Goal: Check status: Check status

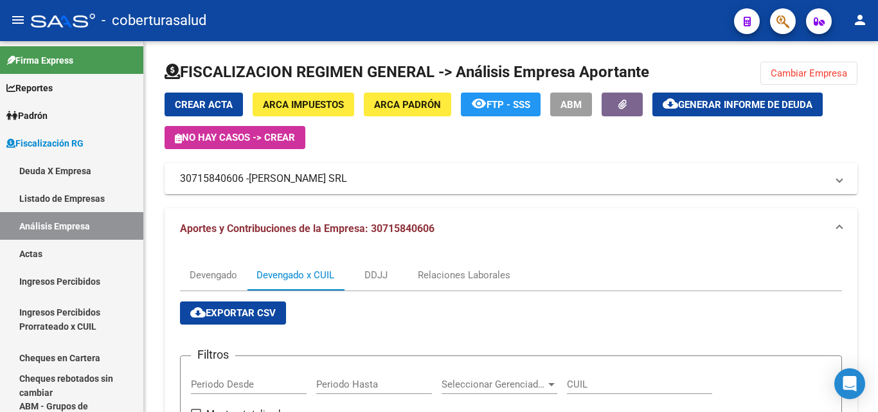
click at [779, 69] on span "Cambiar Empresa" at bounding box center [809, 74] width 77 height 12
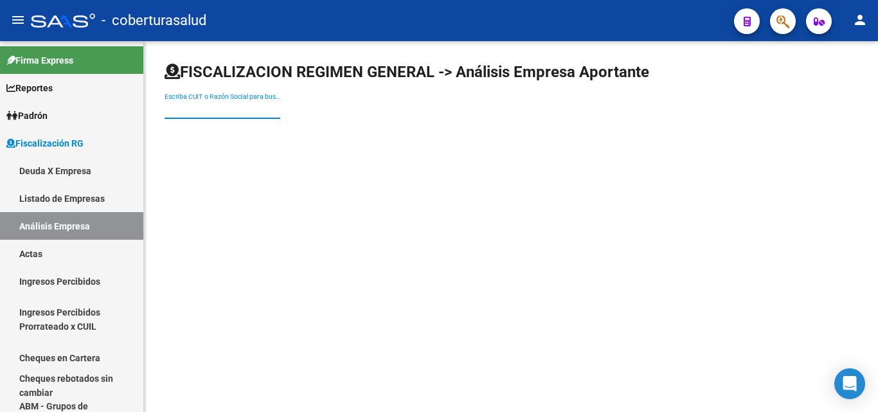
click at [230, 113] on input "Escriba CUIT o Razón Social para buscar" at bounding box center [223, 109] width 116 height 11
paste input "20148159131"
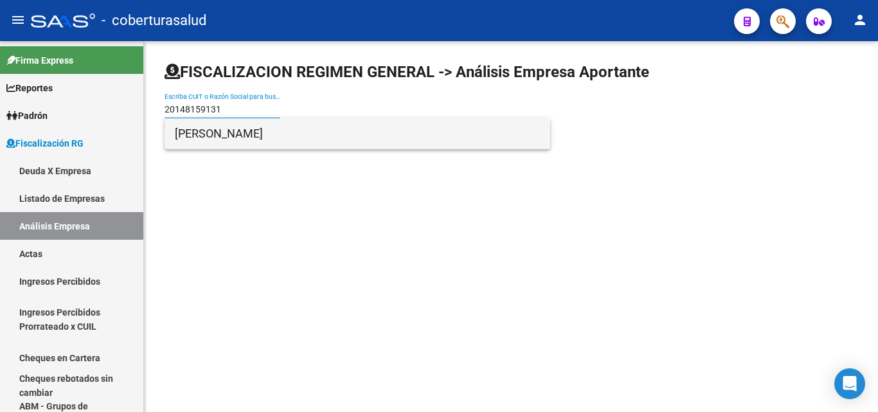
type input "20148159131"
click at [236, 136] on span "[PERSON_NAME]" at bounding box center [357, 133] width 365 height 31
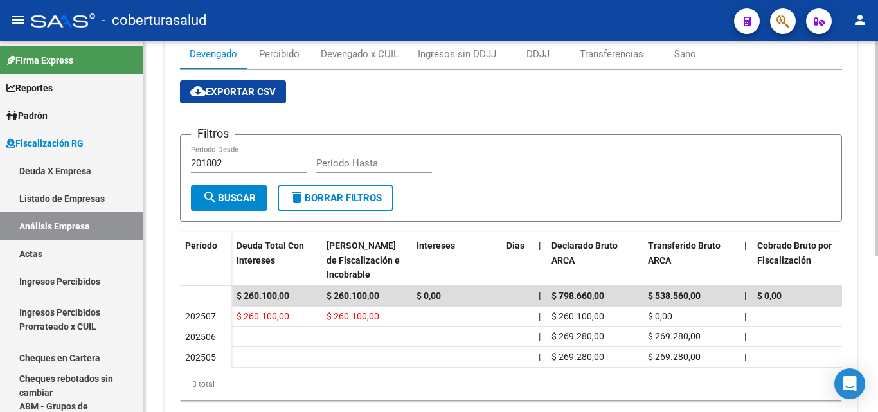
scroll to position [257, 0]
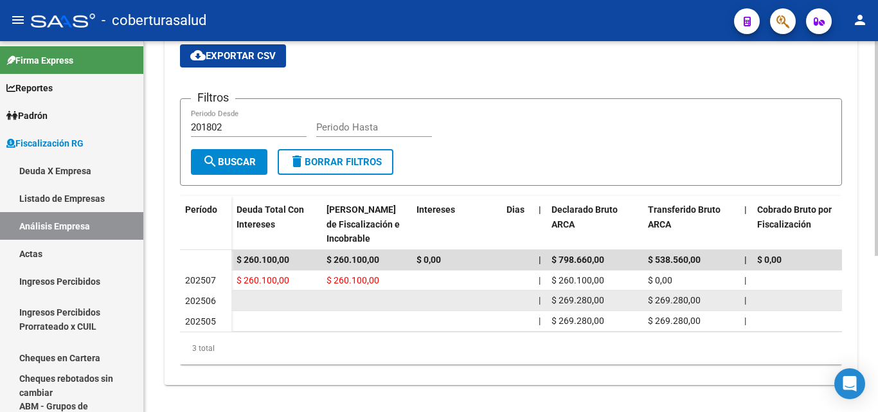
click at [206, 298] on span "202506" at bounding box center [200, 301] width 31 height 10
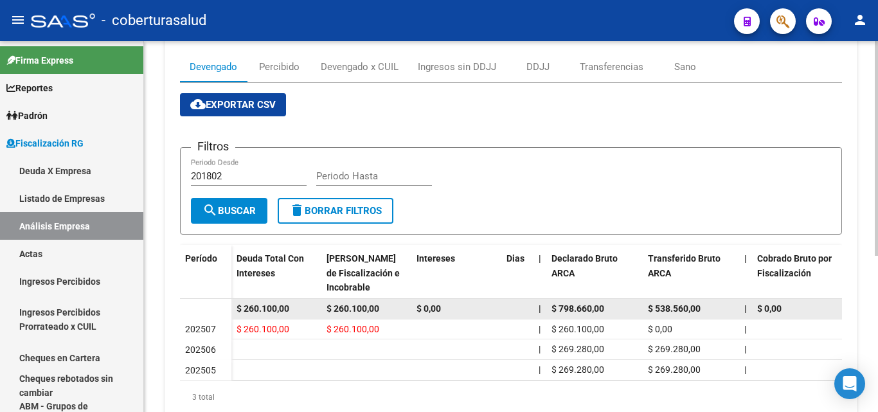
scroll to position [271, 0]
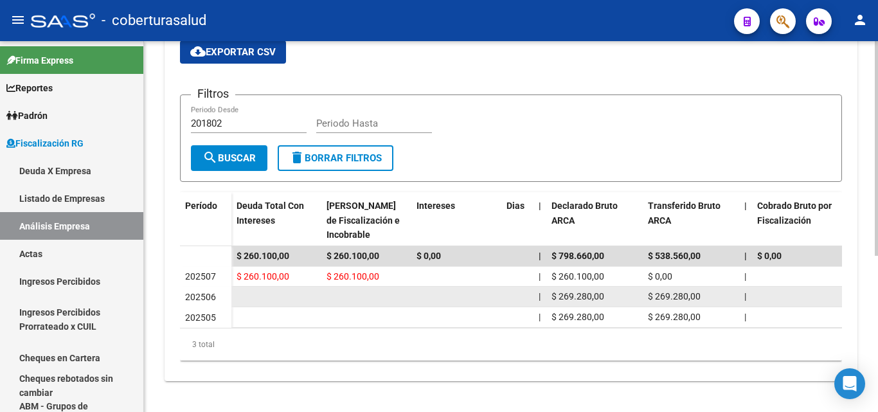
click at [556, 291] on span "$ 269.280,00" at bounding box center [578, 296] width 53 height 10
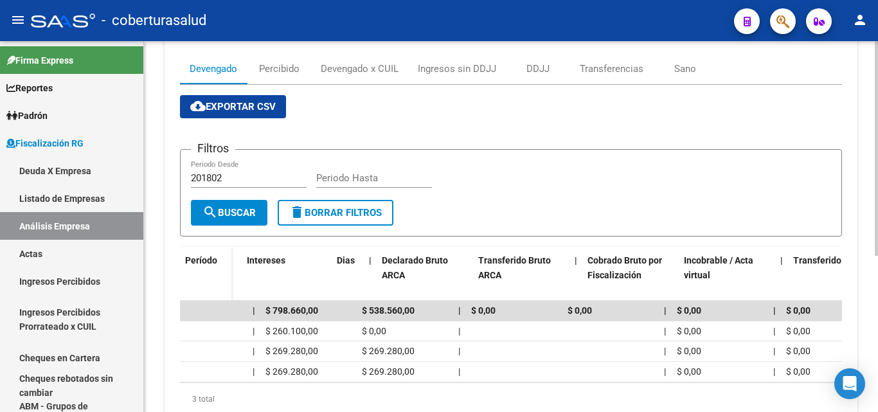
scroll to position [0, 0]
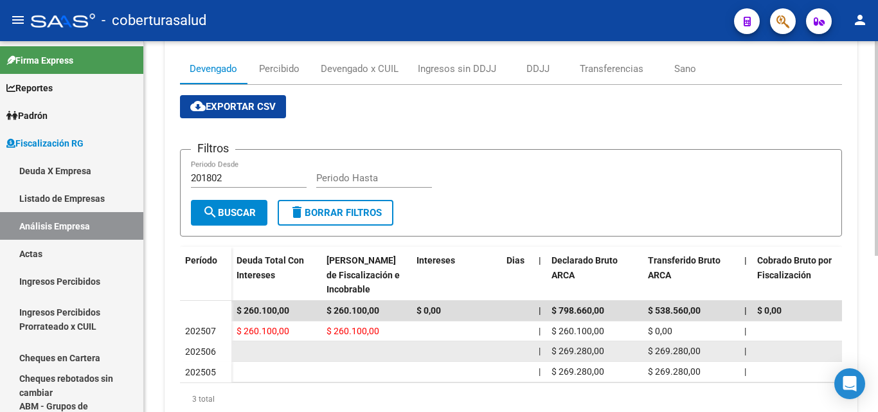
click at [187, 350] on span "202506" at bounding box center [200, 352] width 31 height 10
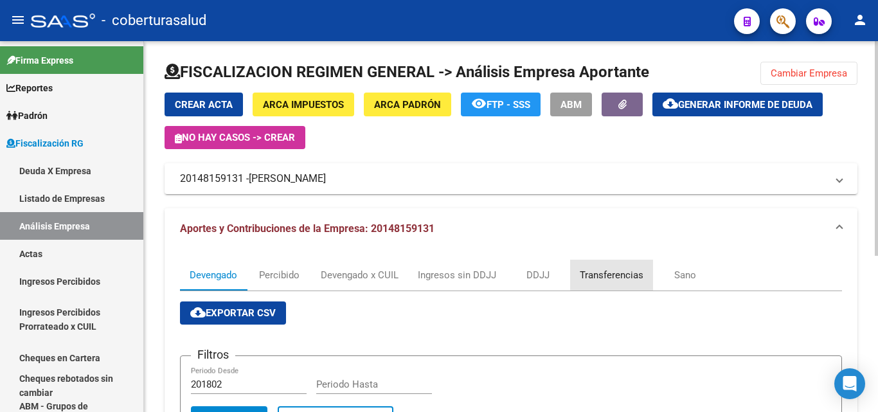
click at [616, 275] on div "Transferencias" at bounding box center [612, 275] width 64 height 14
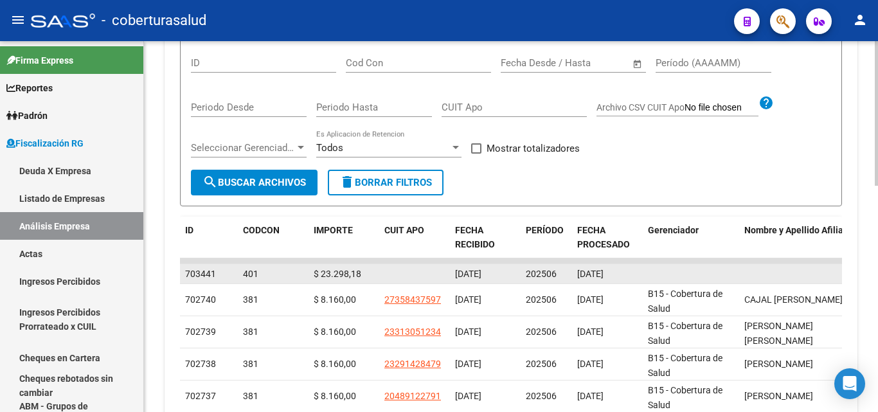
scroll to position [386, 0]
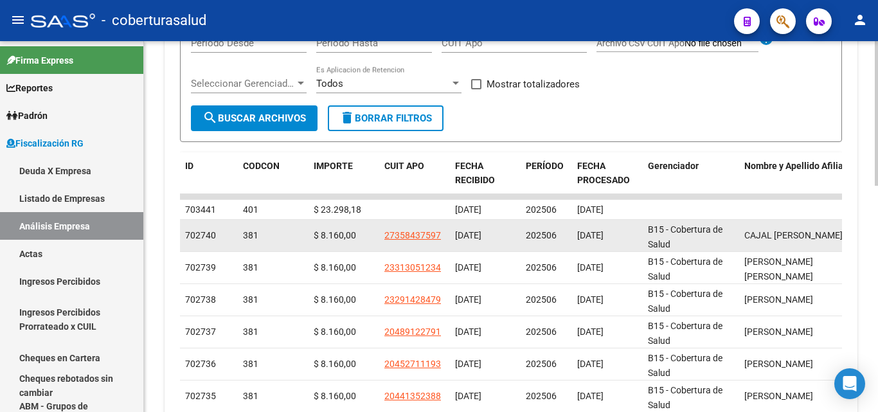
drag, startPoint x: 455, startPoint y: 240, endPoint x: 510, endPoint y: 240, distance: 54.7
click at [510, 240] on div "[DATE]" at bounding box center [485, 235] width 60 height 15
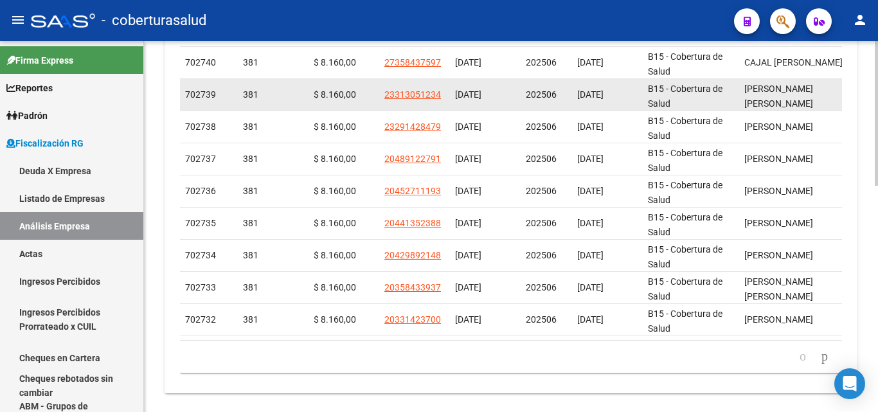
scroll to position [579, 0]
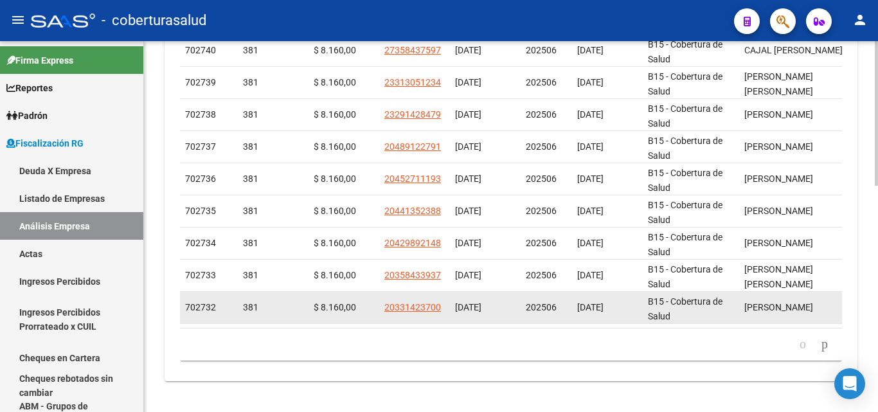
drag, startPoint x: 456, startPoint y: 300, endPoint x: 515, endPoint y: 300, distance: 59.2
click at [515, 300] on div "[DATE]" at bounding box center [485, 307] width 60 height 15
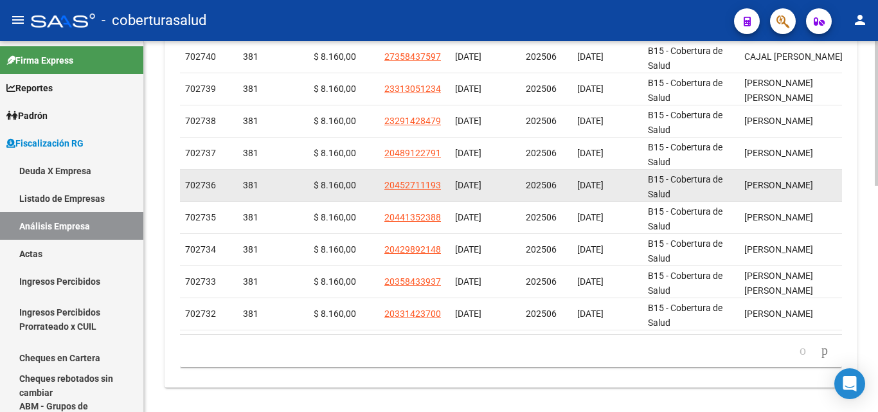
scroll to position [581, 0]
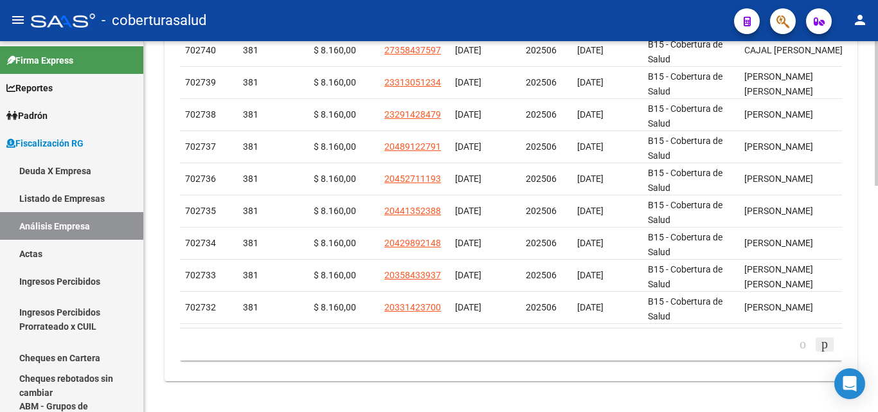
click at [820, 344] on icon "go to next page" at bounding box center [825, 343] width 10 height 15
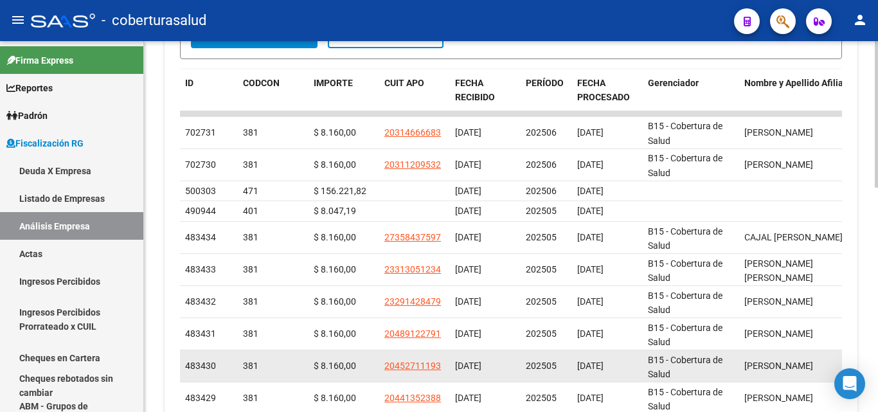
scroll to position [441, 0]
